Goal: Information Seeking & Learning: Learn about a topic

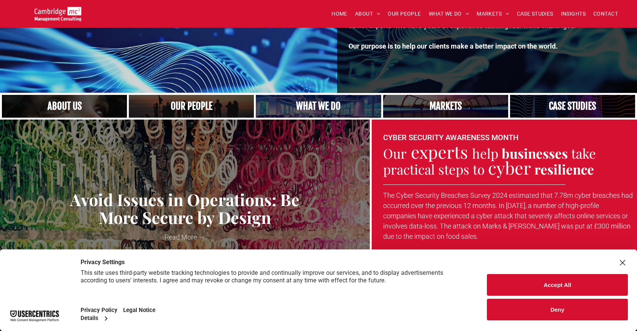
scroll to position [163, 0]
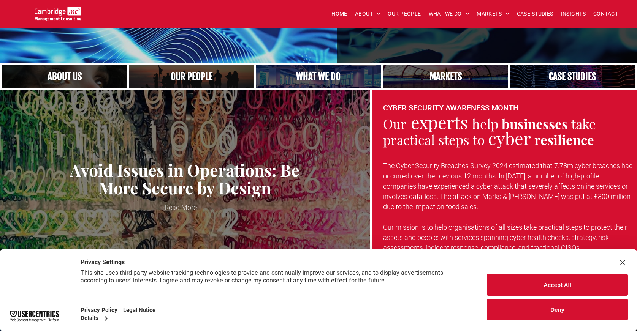
click at [565, 286] on button "Accept All" at bounding box center [557, 285] width 141 height 22
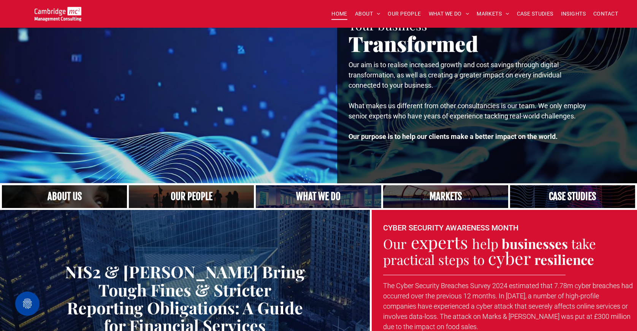
scroll to position [52, 0]
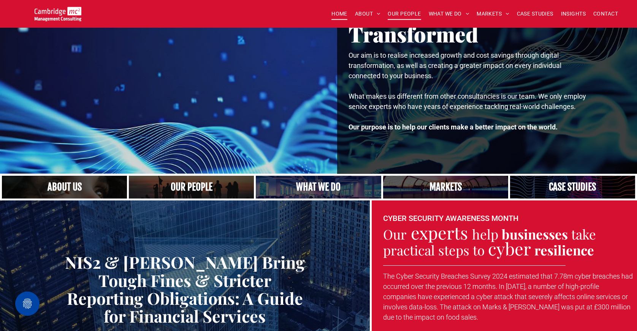
click at [404, 13] on span "OUR PEOPLE" at bounding box center [403, 14] width 33 height 12
